Goal: Task Accomplishment & Management: Complete application form

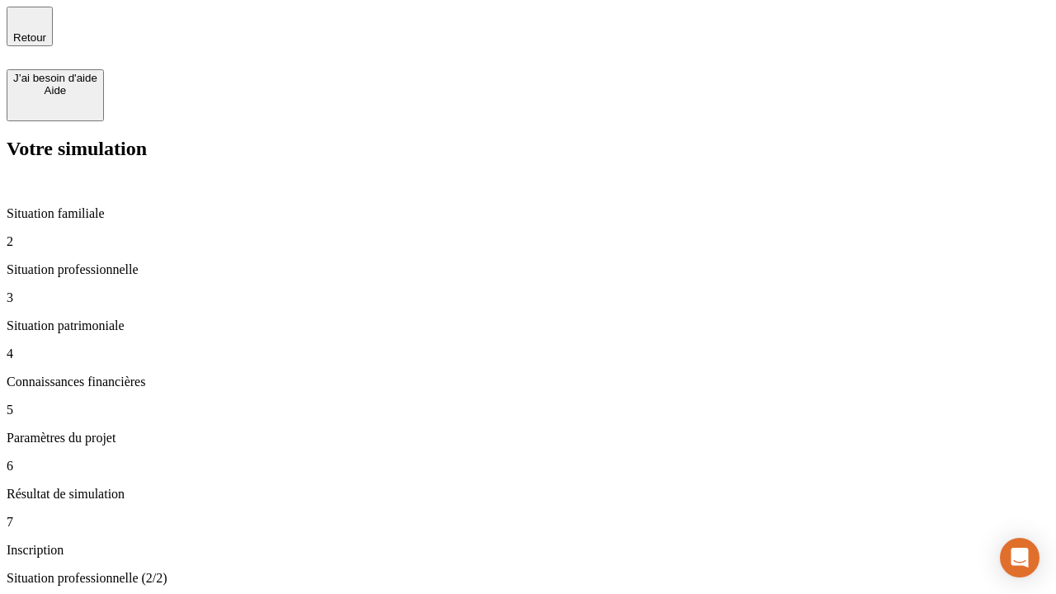
type input "30 000"
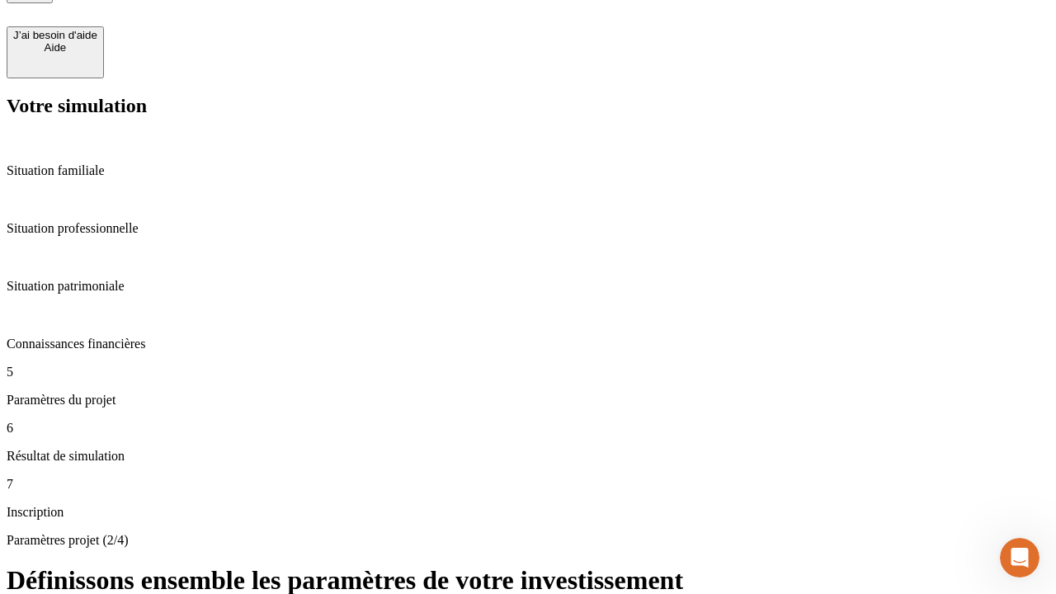
type input "25"
type input "1 000"
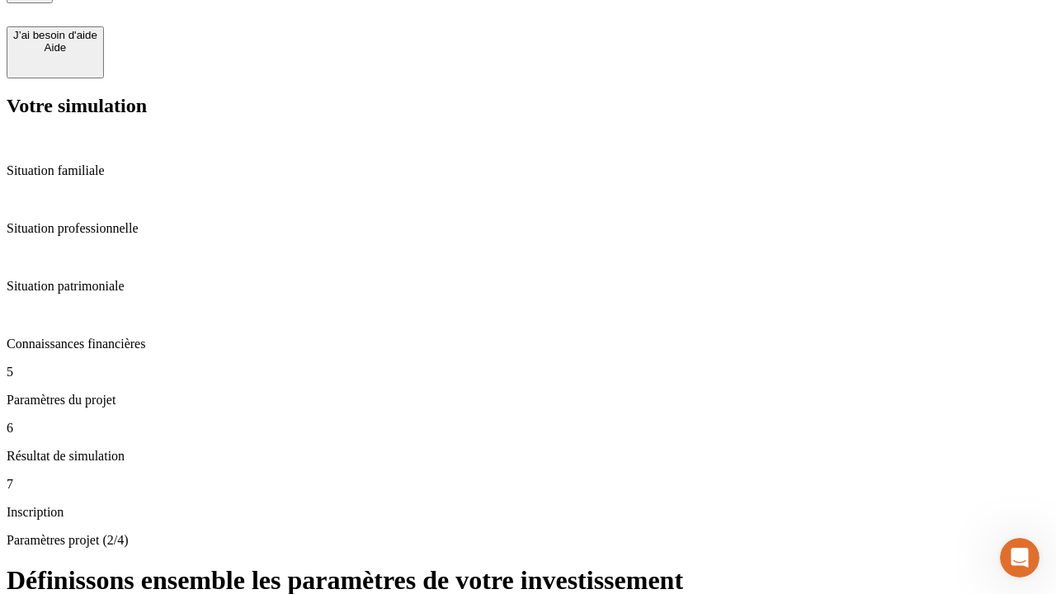
type input "640"
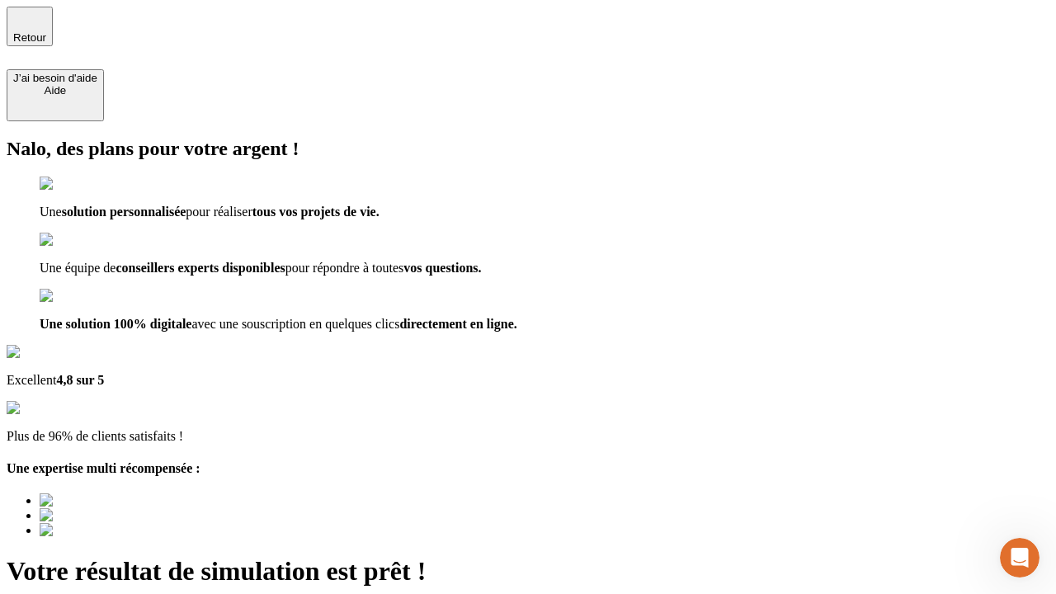
type input "[EMAIL_ADDRESS][PERSON_NAME][DOMAIN_NAME]"
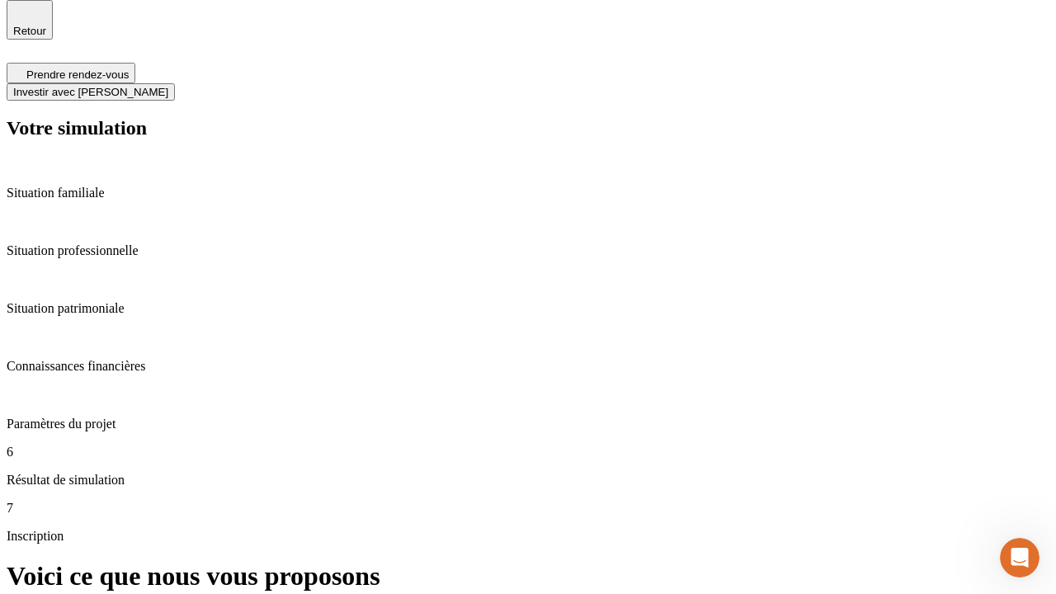
click at [168, 86] on span "Investir avec [PERSON_NAME]" at bounding box center [90, 92] width 155 height 12
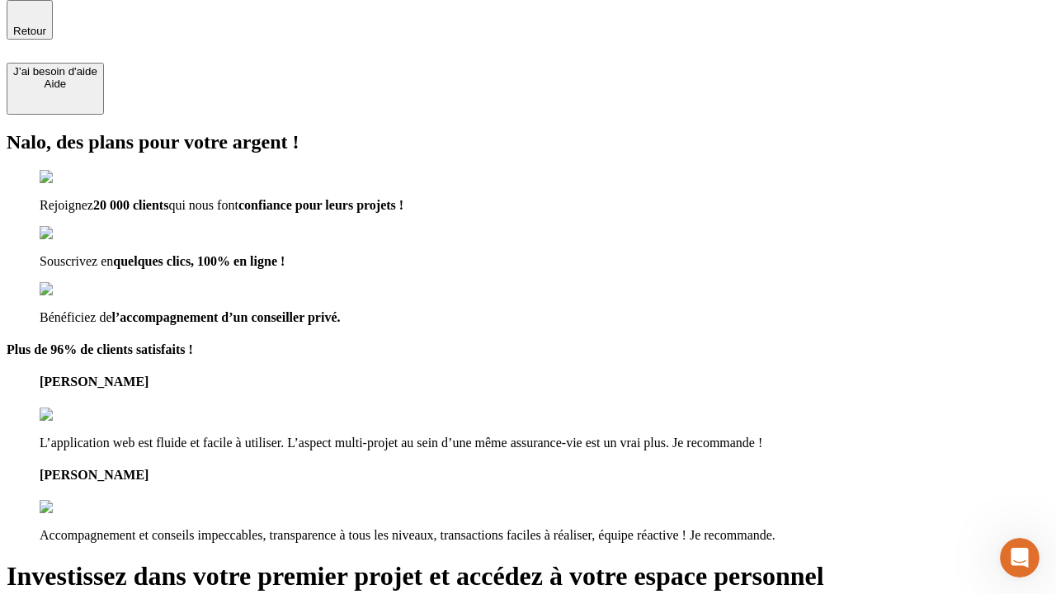
scroll to position [5, 0]
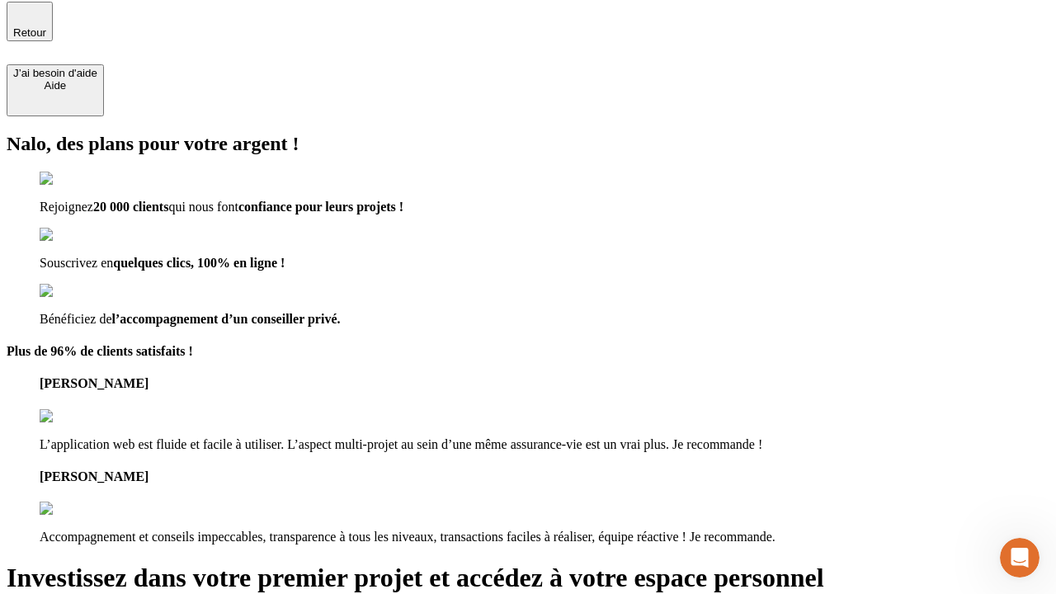
type input "[PERSON_NAME][EMAIL_ADDRESS][DOMAIN_NAME]"
